Goal: Transaction & Acquisition: Purchase product/service

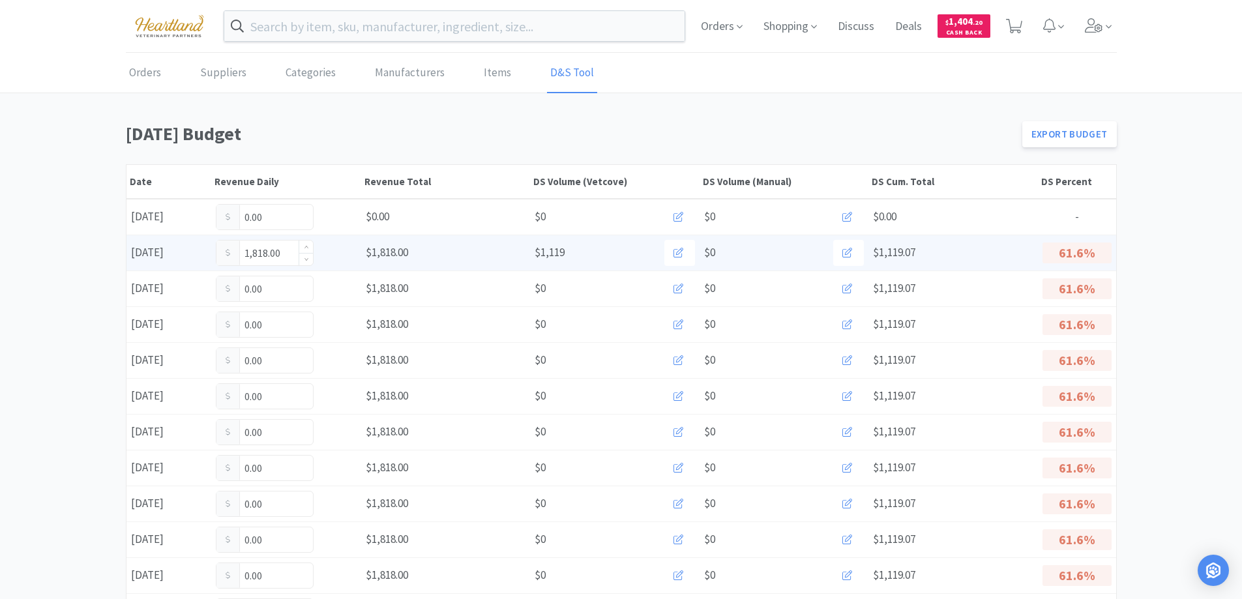
click at [284, 261] on input "1,818.00" at bounding box center [264, 253] width 96 height 25
type input "1"
type input "2,631.25"
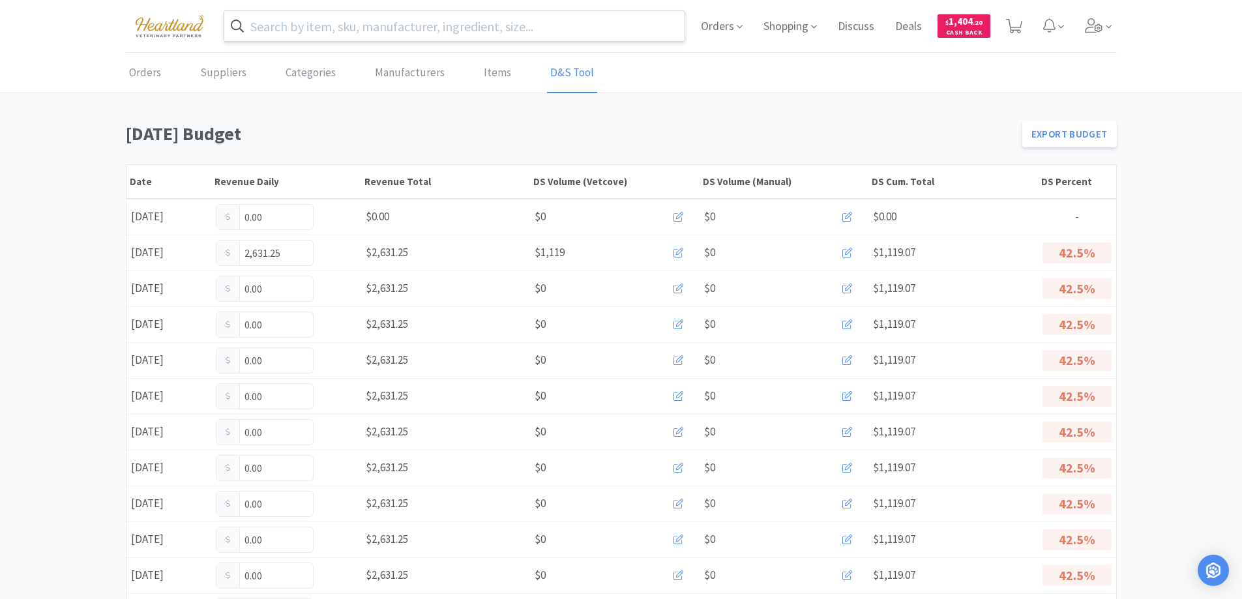
click at [351, 28] on input "text" at bounding box center [454, 26] width 461 height 30
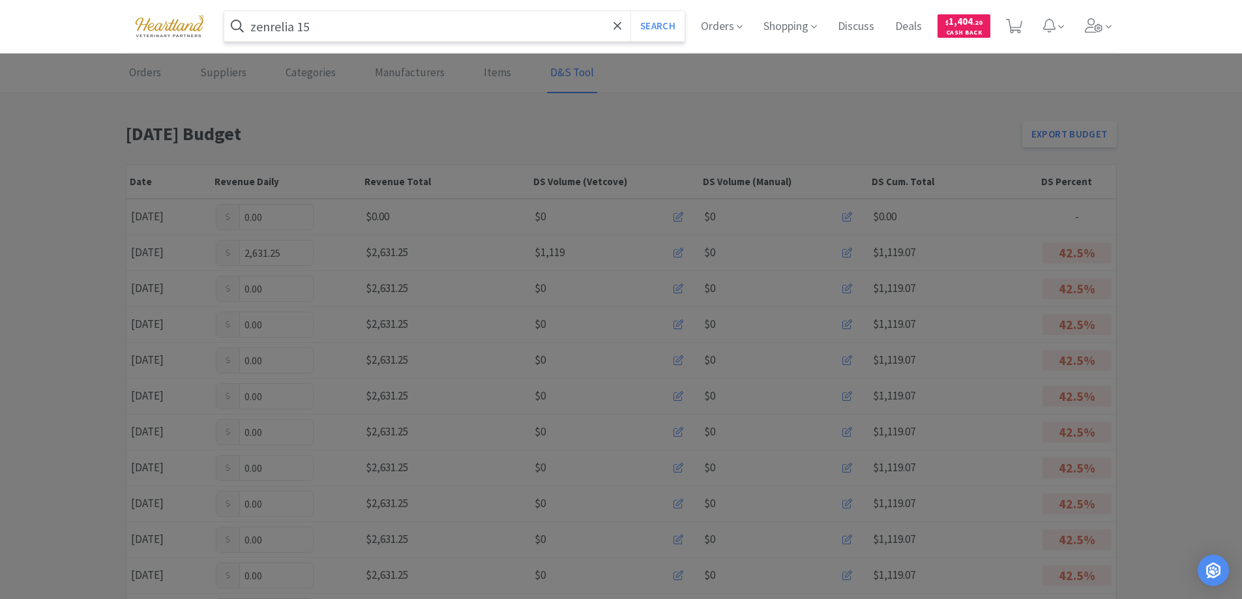
type input "zenrelia 15"
click at [630, 11] on button "Search" at bounding box center [657, 26] width 54 height 30
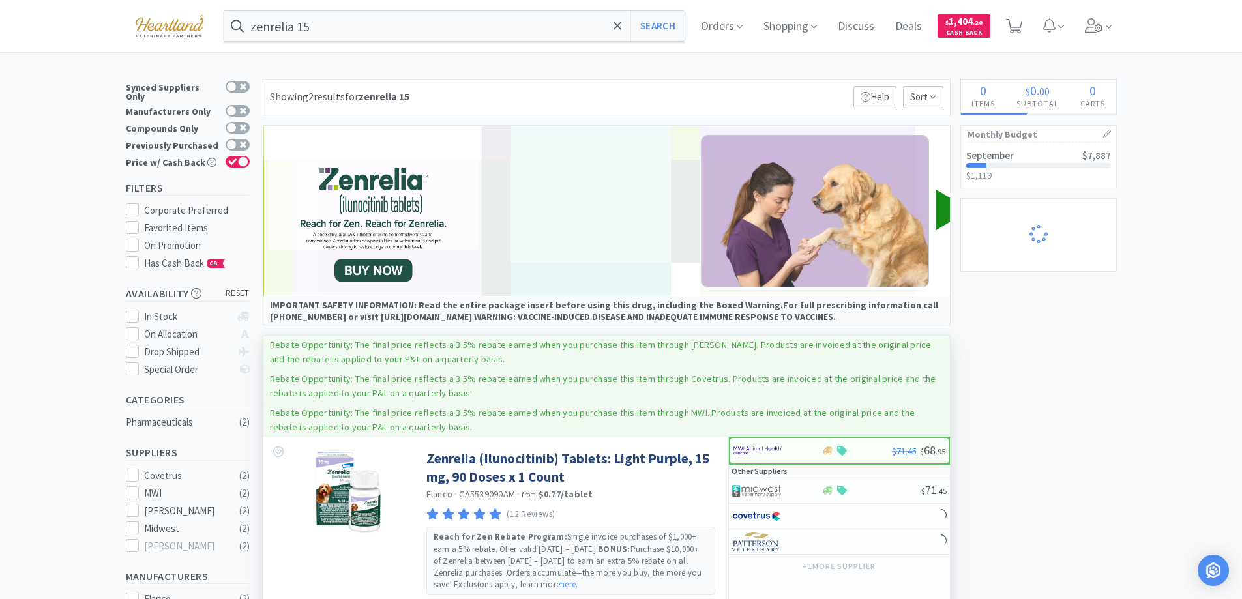
scroll to position [196, 0]
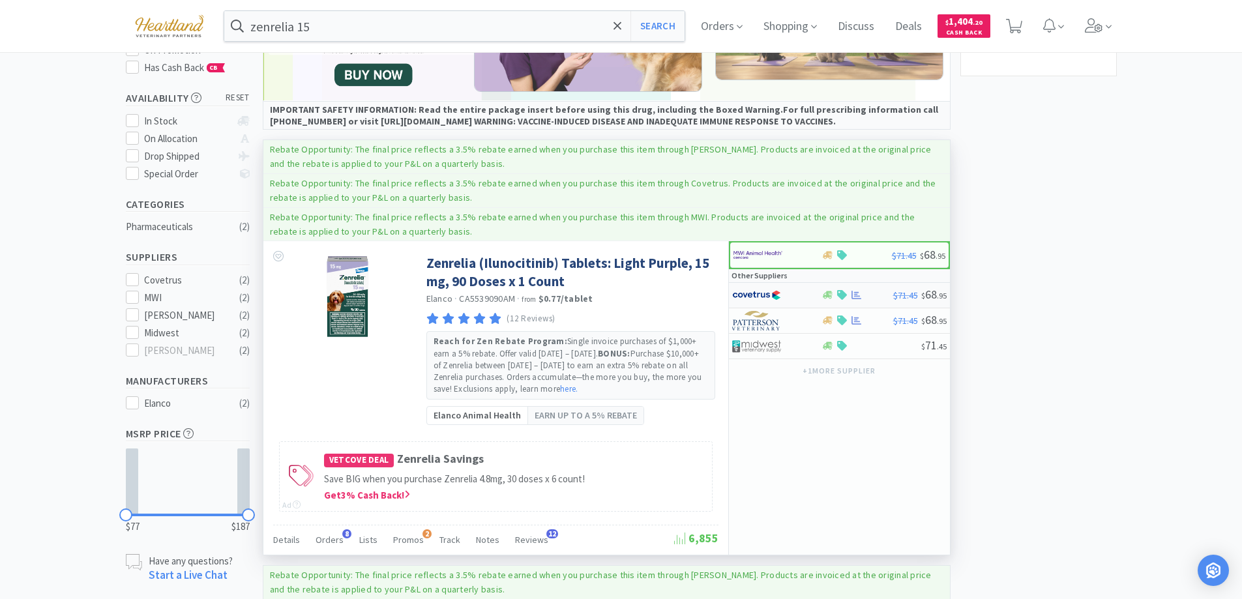
click at [800, 290] on div at bounding box center [768, 295] width 72 height 22
select select "1"
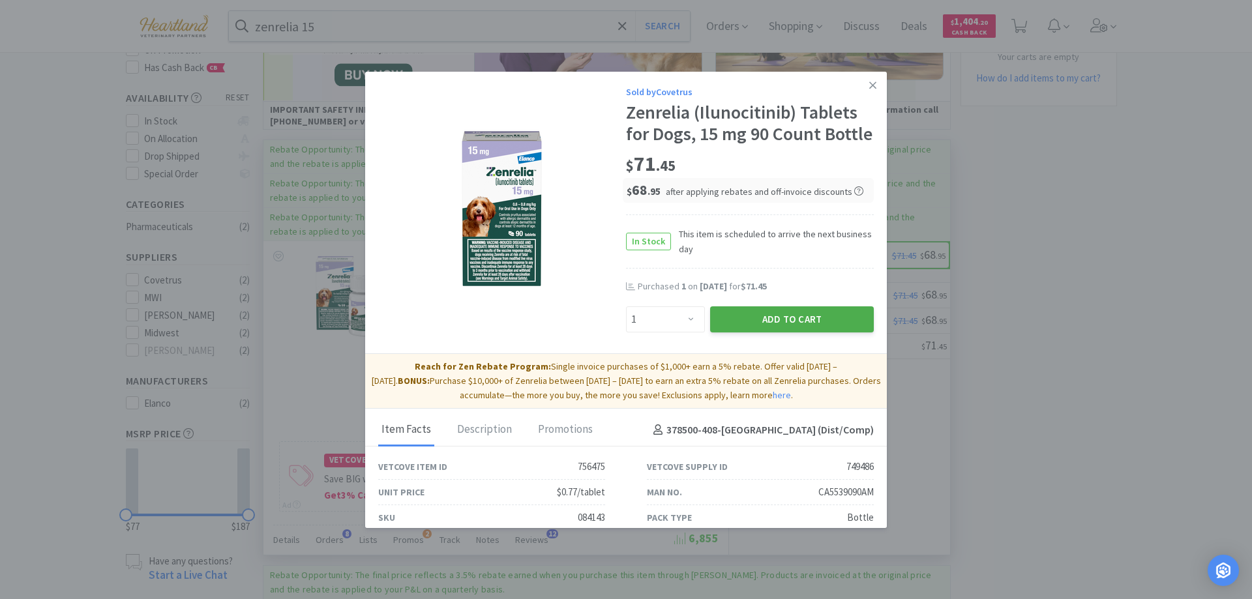
click at [785, 332] on button "Add to Cart" at bounding box center [792, 319] width 164 height 26
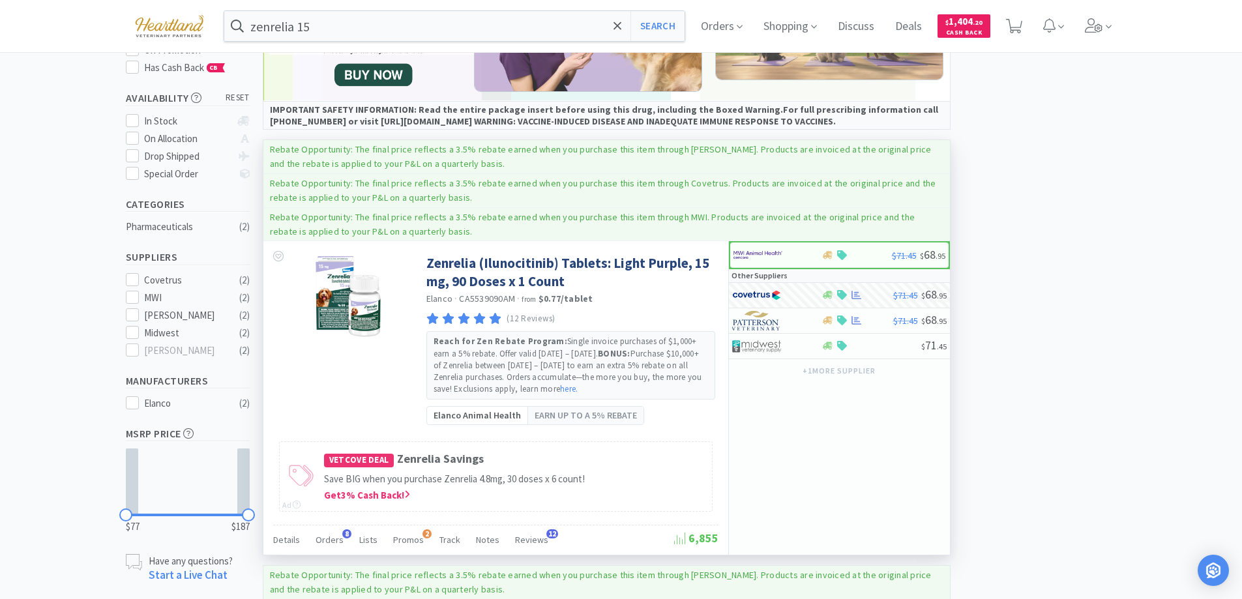
scroll to position [0, 0]
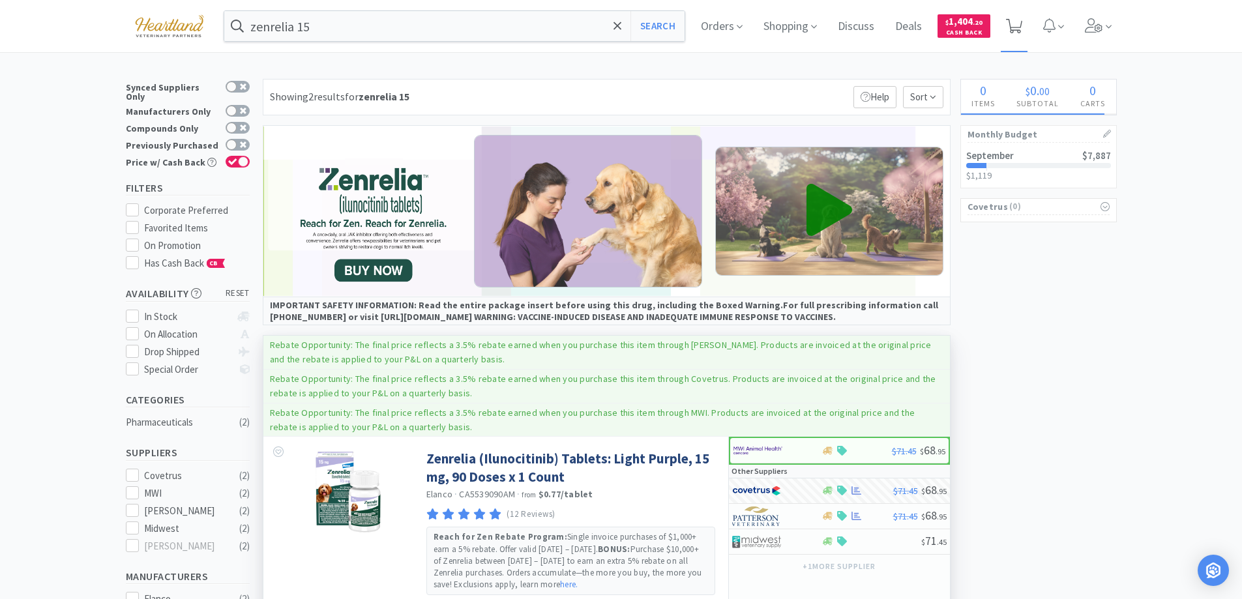
select select "1"
click at [1018, 22] on span "1" at bounding box center [1015, 22] width 5 height 52
select select "1"
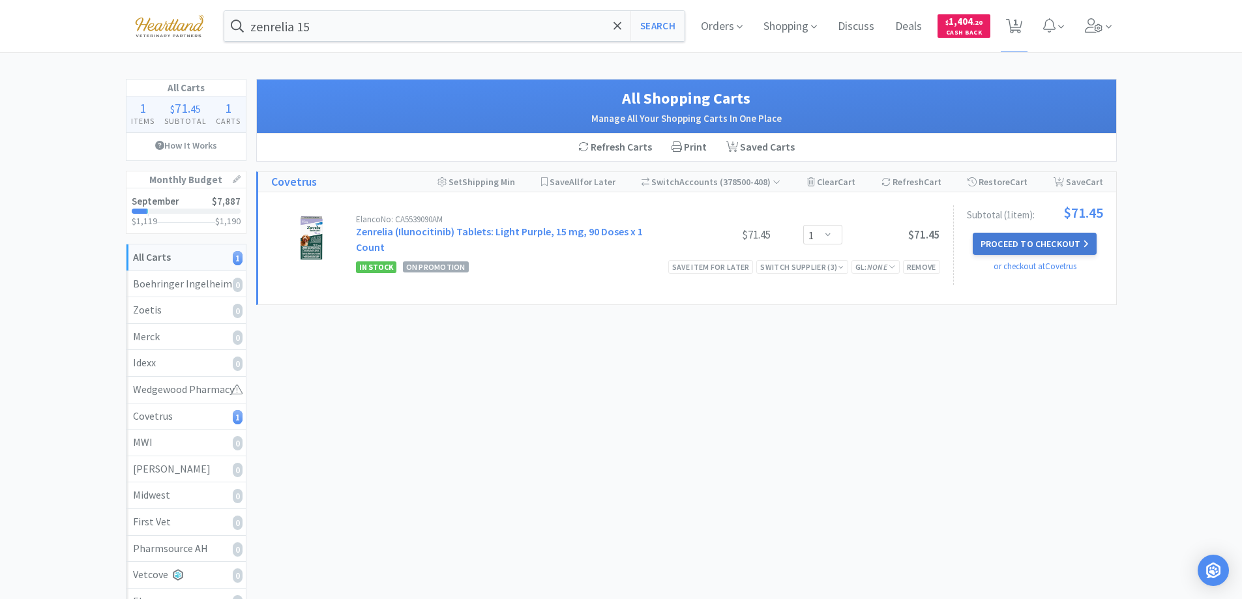
click at [1032, 241] on button "Proceed to Checkout" at bounding box center [1035, 244] width 124 height 22
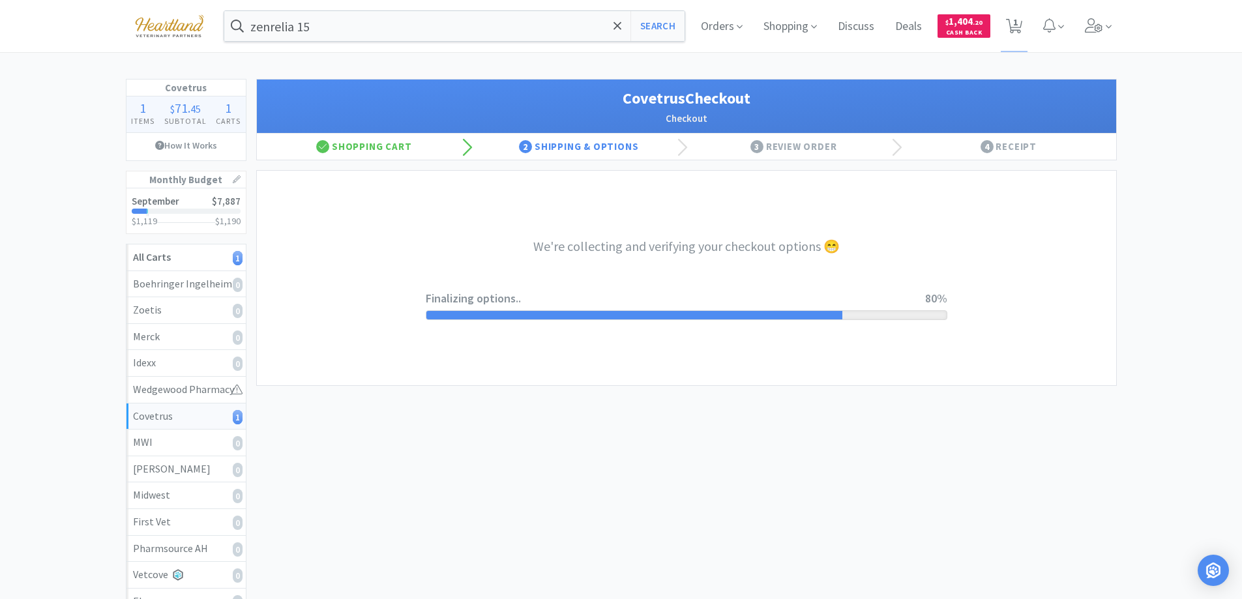
select select "ACCOUNT"
select select "cvt-standard-net"
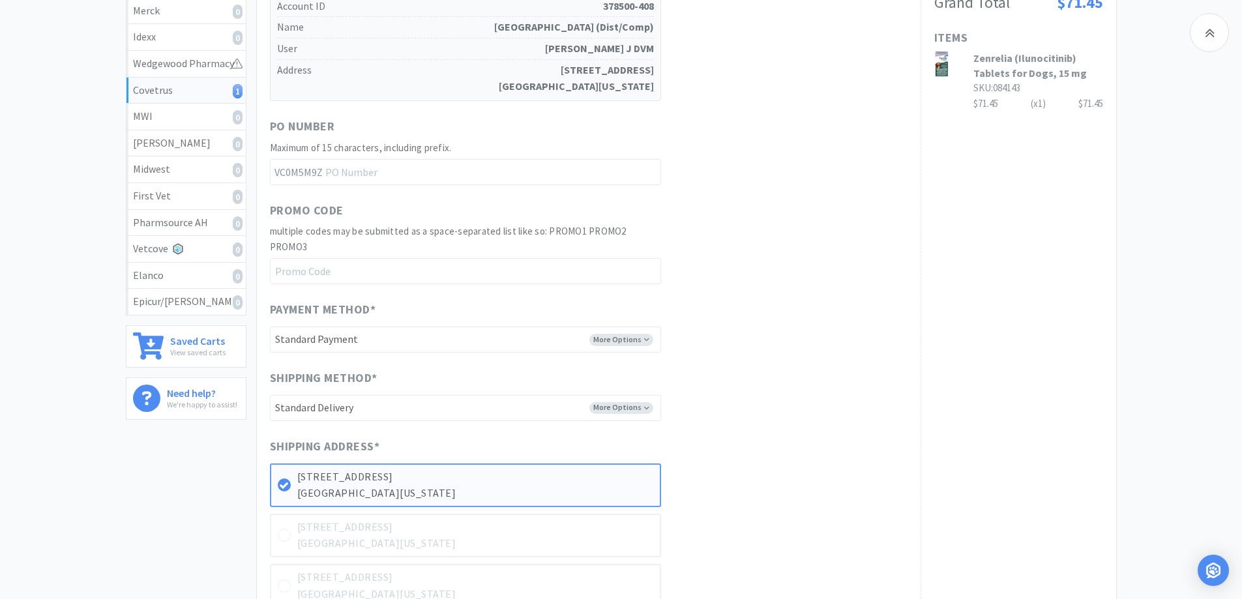
scroll to position [685, 0]
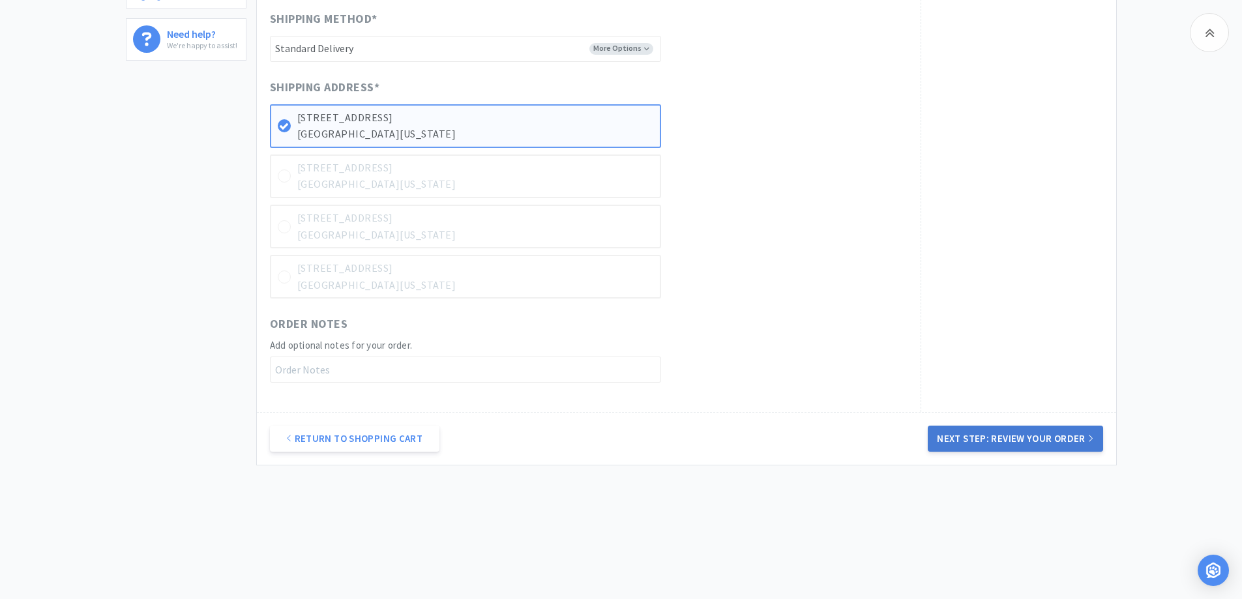
click at [1052, 437] on button "Next Step: Review Your Order" at bounding box center [1015, 439] width 175 height 26
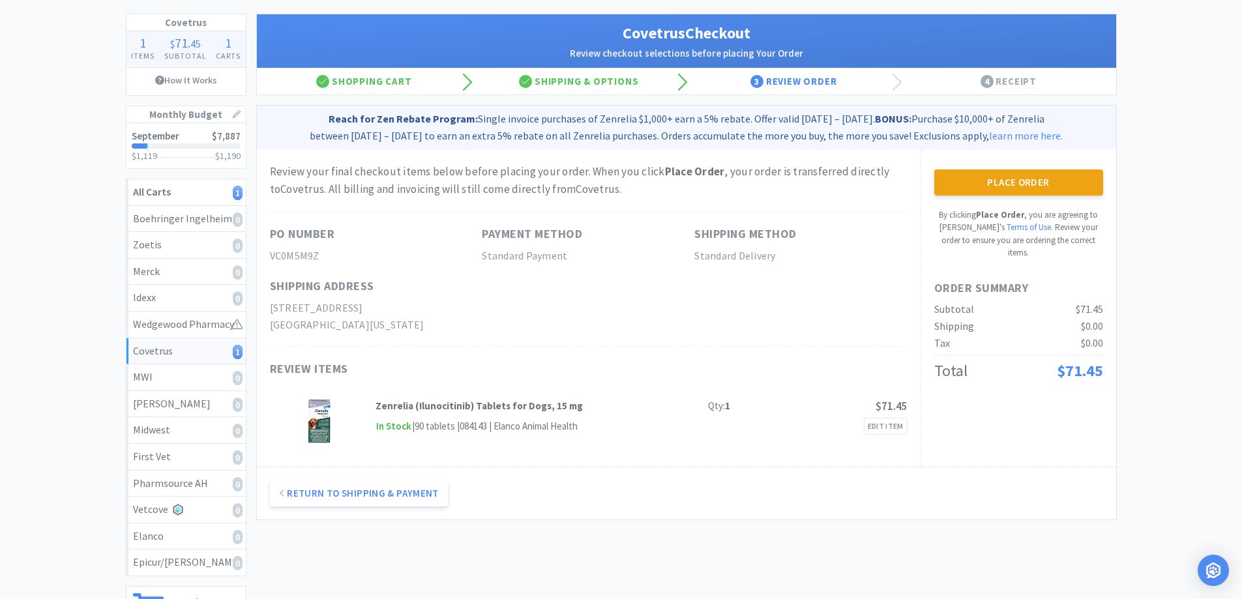
scroll to position [0, 0]
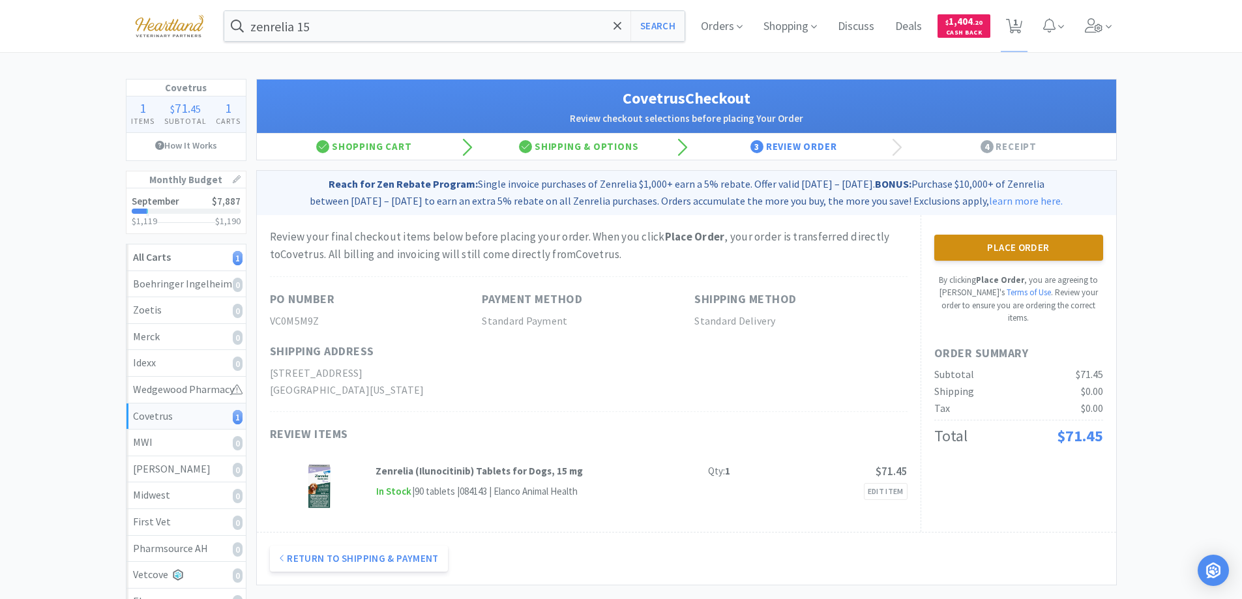
click at [1021, 248] on button "Place Order" at bounding box center [1018, 248] width 169 height 26
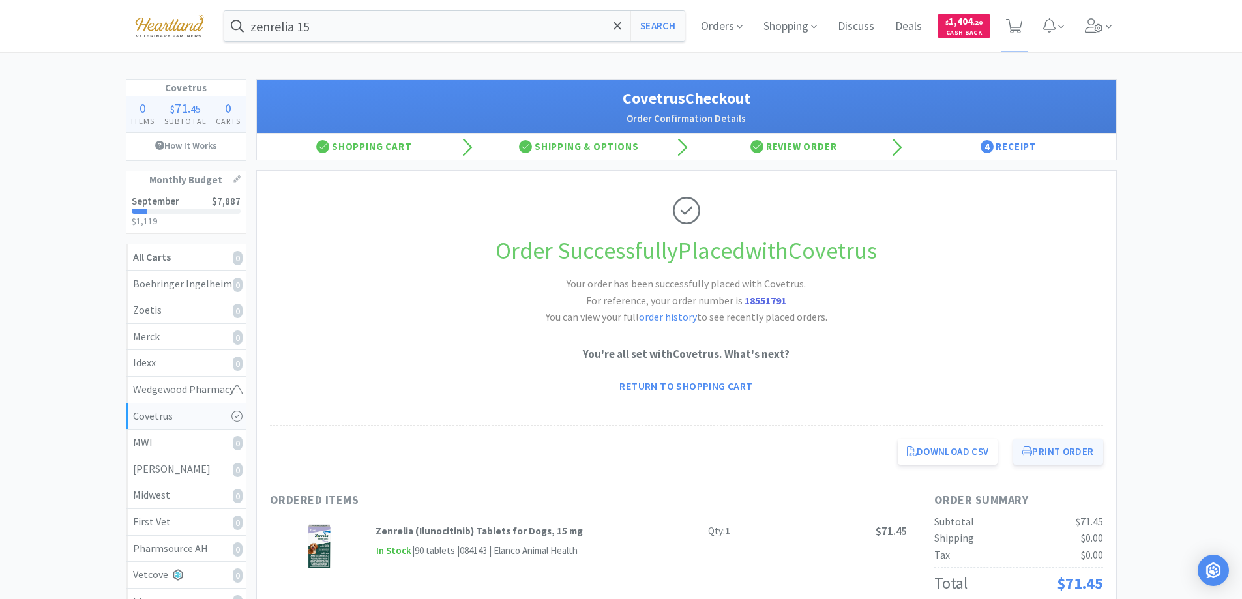
click at [1061, 450] on button "Print Order" at bounding box center [1057, 452] width 89 height 26
click at [740, 26] on icon at bounding box center [740, 26] width 6 height 3
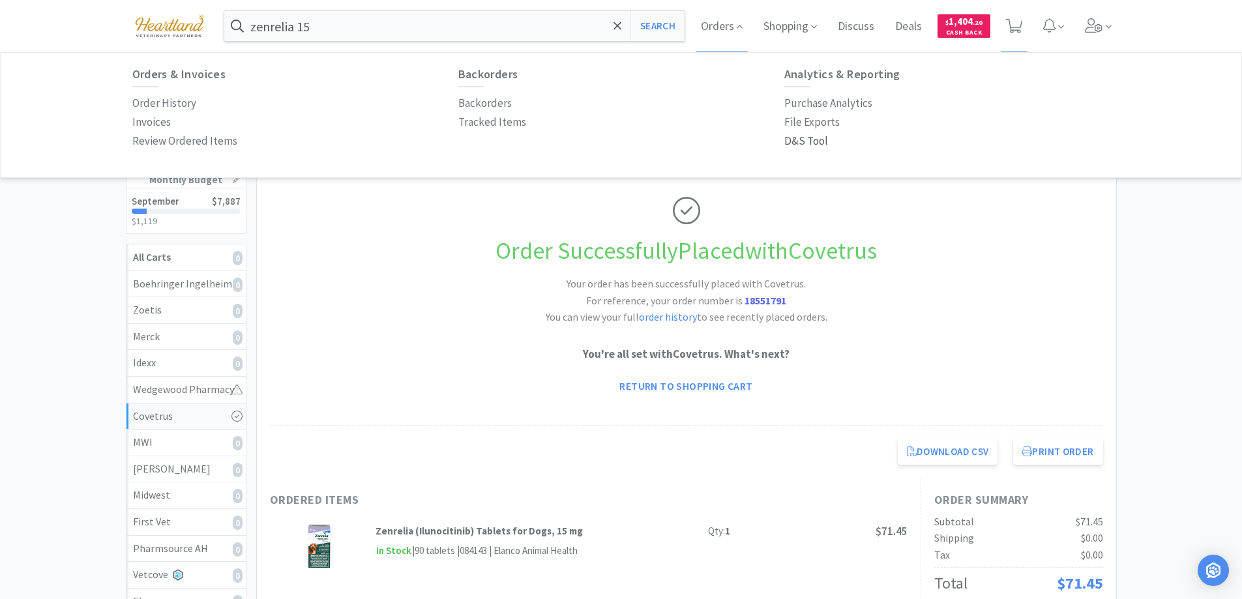
click at [815, 134] on p "D&S Tool" at bounding box center [806, 141] width 44 height 18
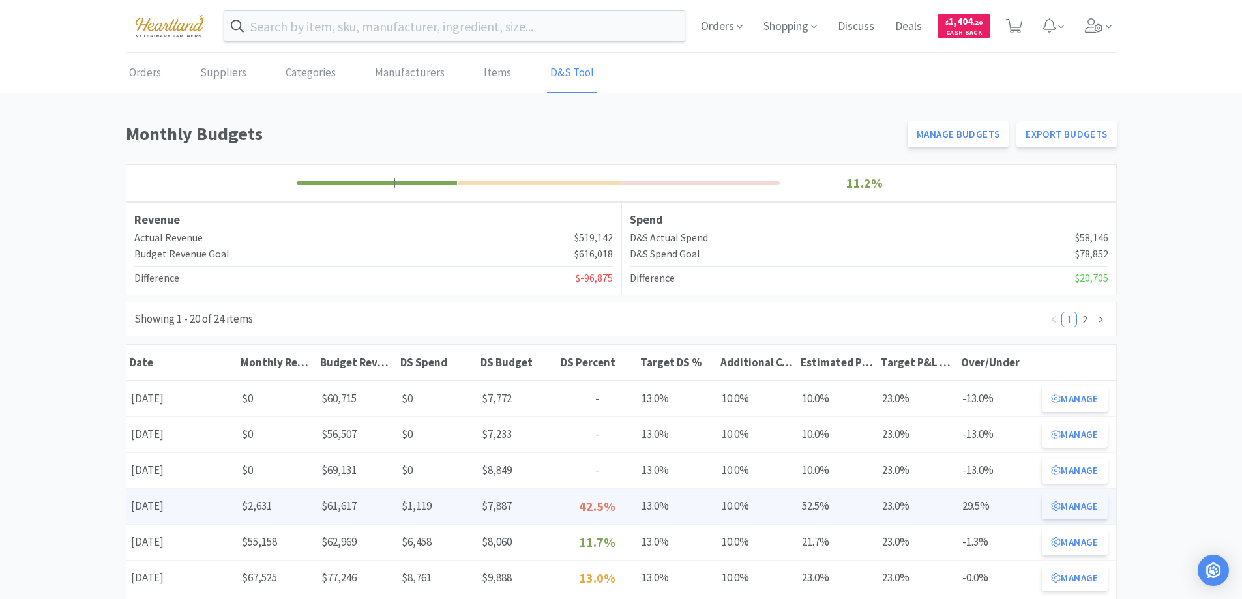
click at [1088, 511] on button "Manage" at bounding box center [1074, 506] width 65 height 26
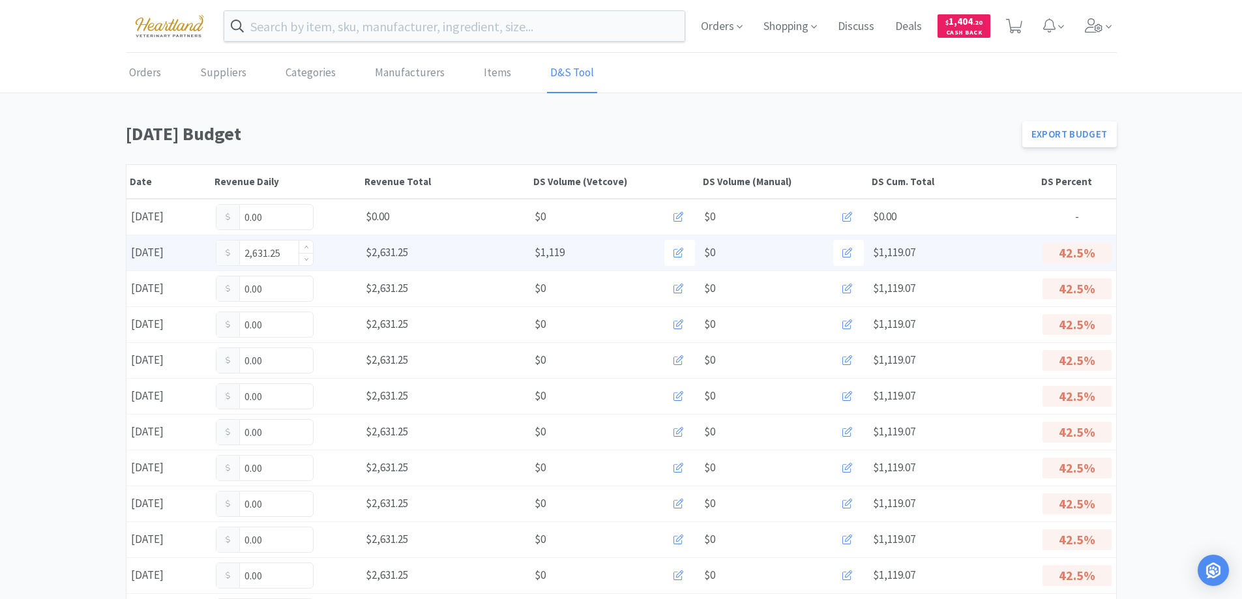
click at [292, 252] on input "2,631.25" at bounding box center [264, 253] width 96 height 25
type input "2"
type input "2,822.95"
